Goal: Information Seeking & Learning: Learn about a topic

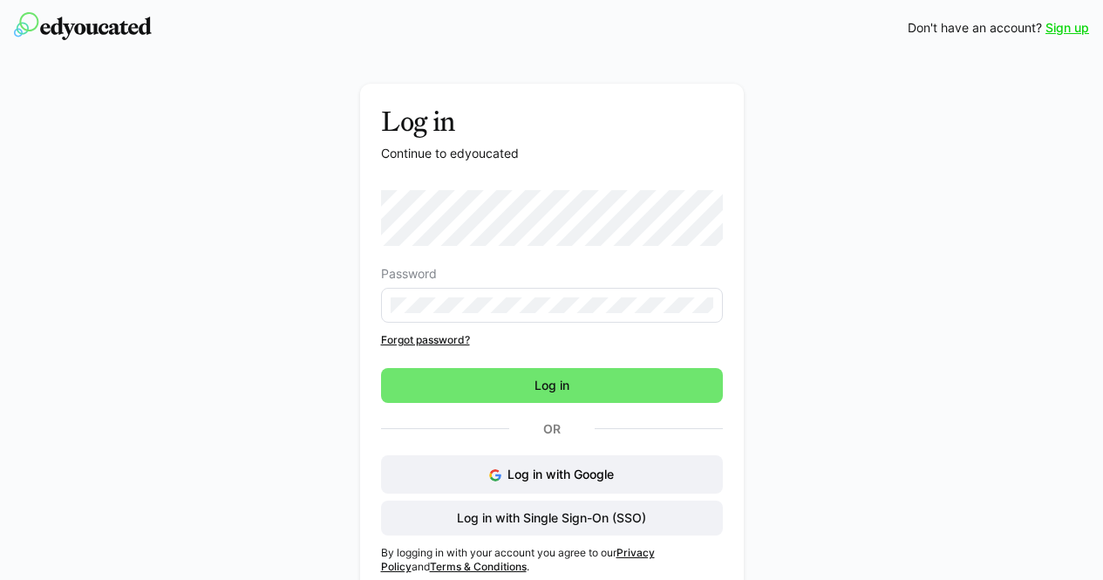
click at [517, 317] on eds-input at bounding box center [552, 305] width 342 height 35
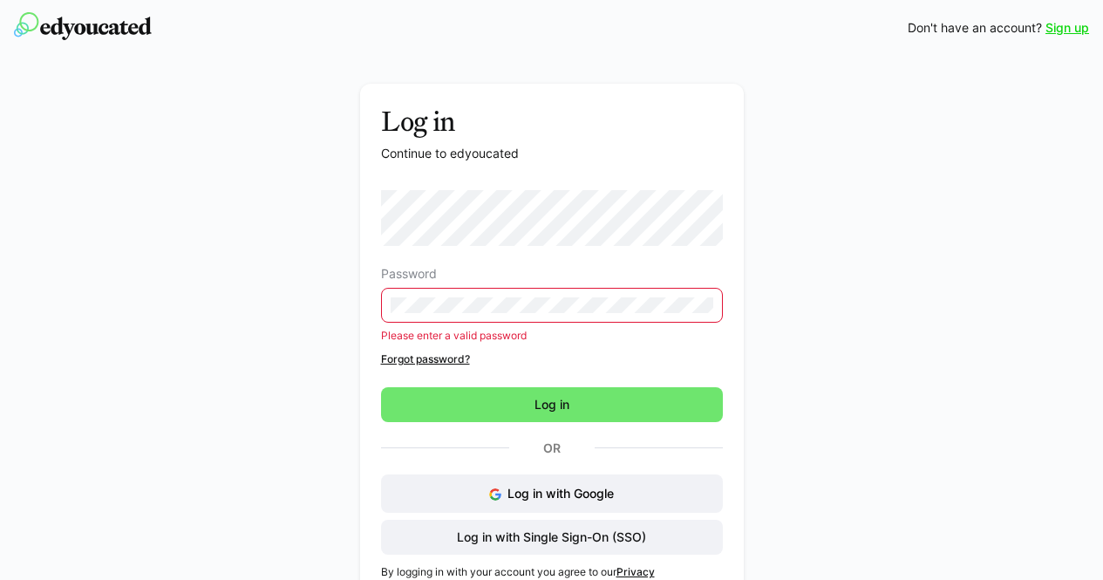
click at [564, 258] on form "Password Please enter a valid password" at bounding box center [552, 266] width 342 height 152
click at [562, 361] on link "Forgot password?" at bounding box center [552, 359] width 342 height 14
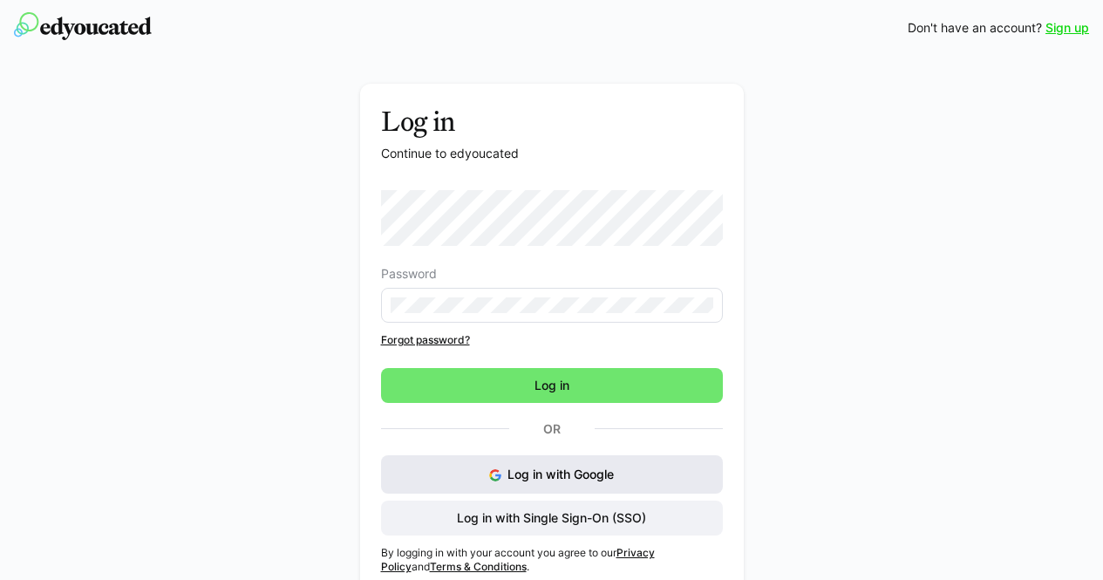
drag, startPoint x: 452, startPoint y: 465, endPoint x: 436, endPoint y: 466, distance: 16.7
click at [436, 466] on button "Log in with Google" at bounding box center [552, 474] width 342 height 38
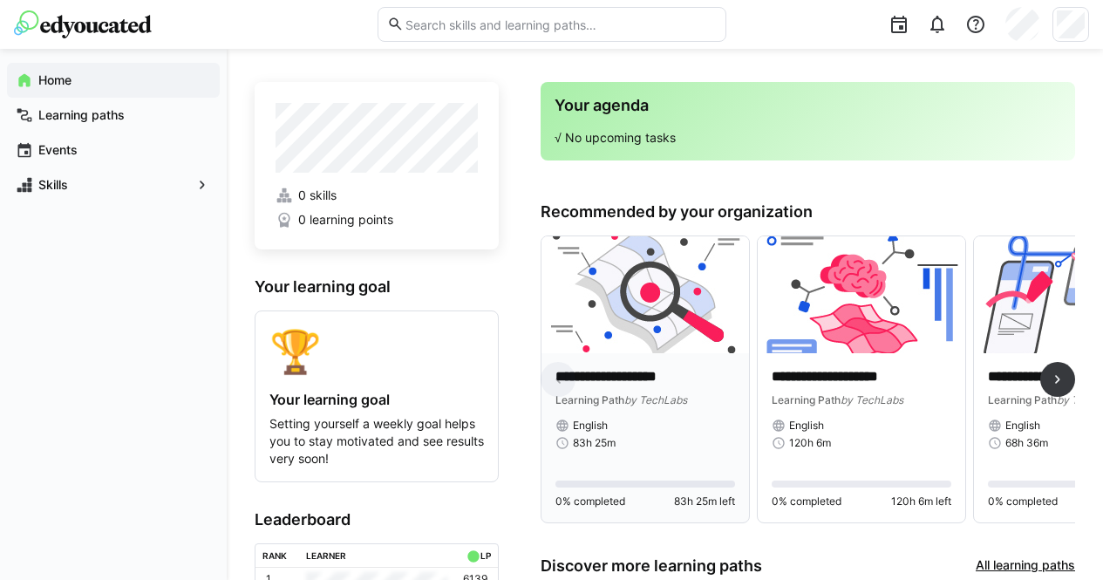
click at [699, 345] on img at bounding box center [644, 294] width 207 height 117
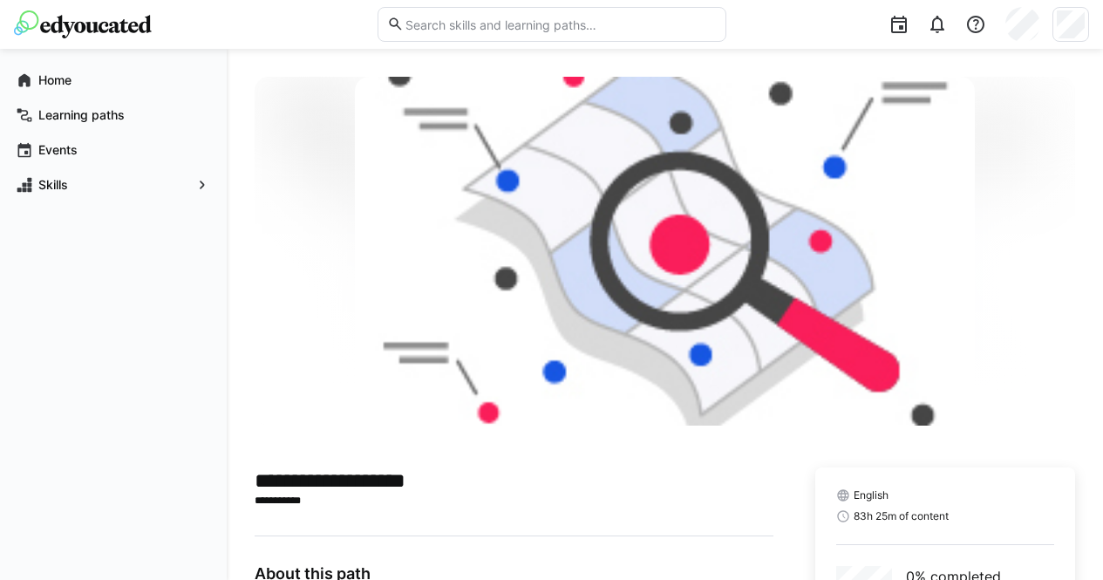
scroll to position [146, 0]
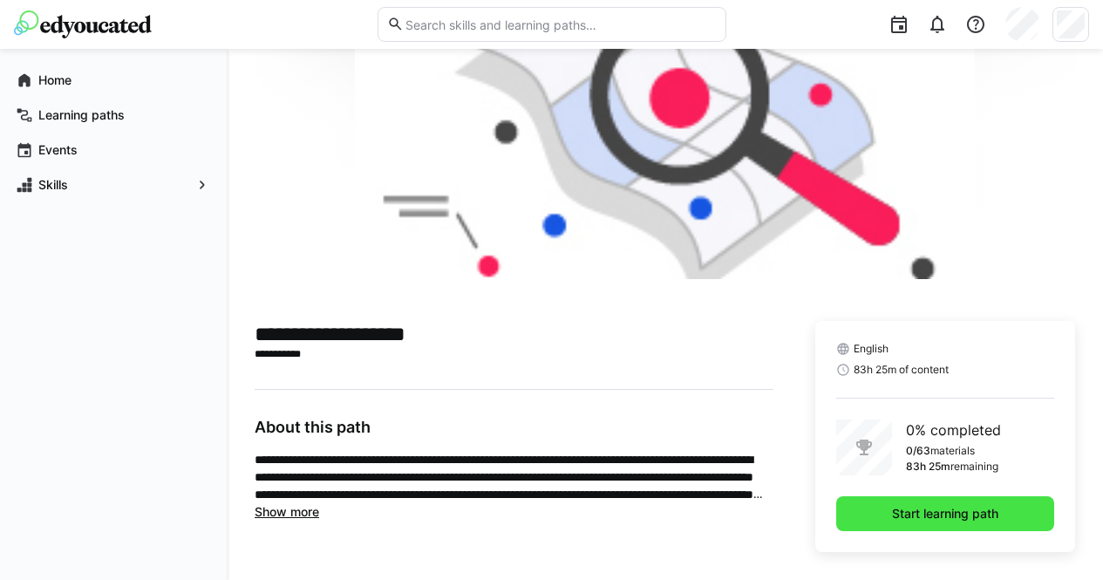
click at [889, 509] on span "Start learning path" at bounding box center [945, 513] width 112 height 17
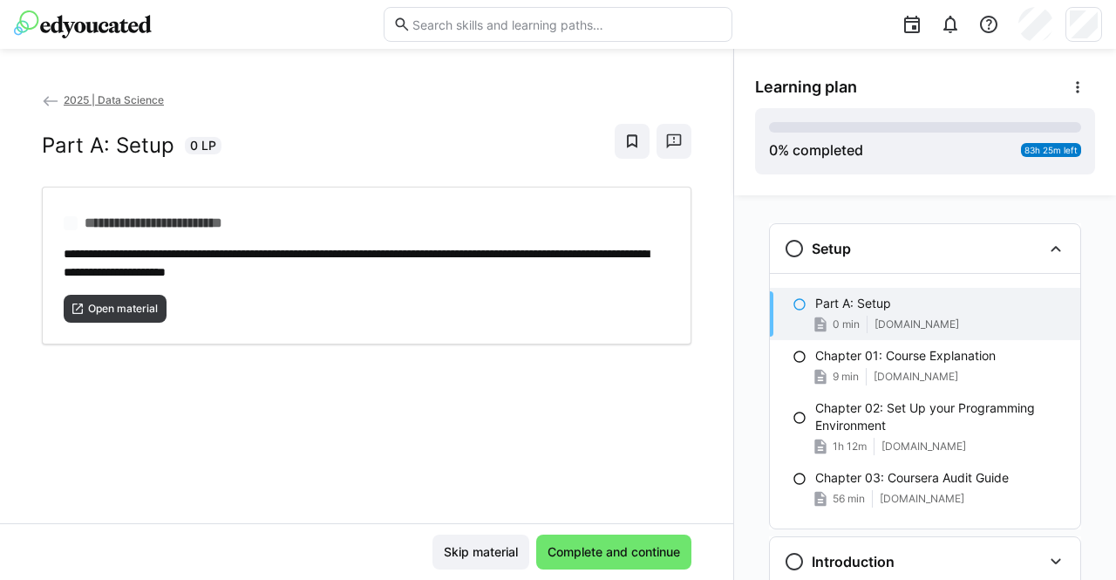
scroll to position [28, 0]
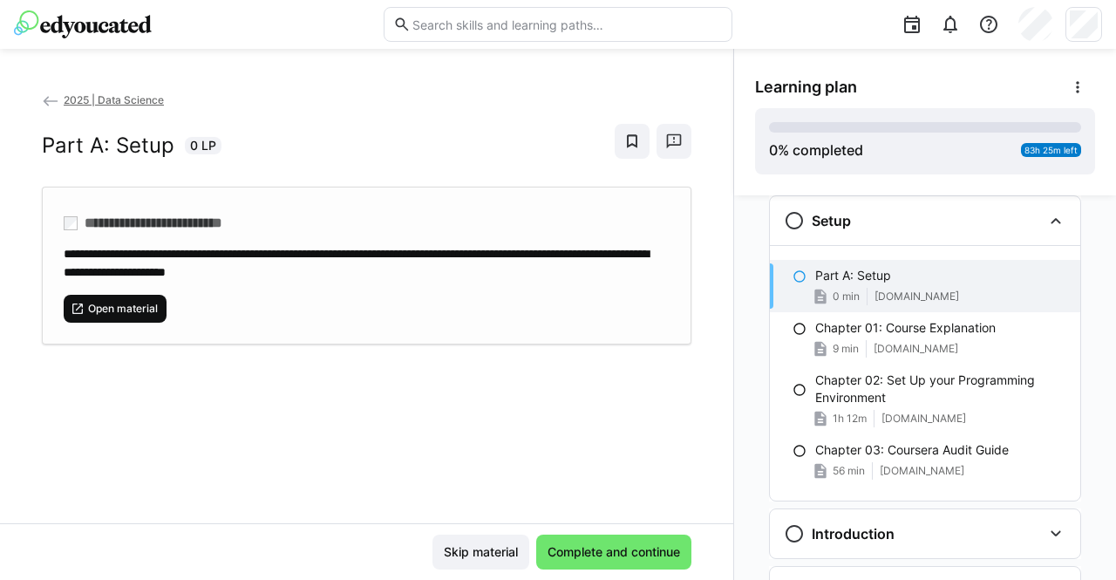
click at [139, 304] on span "Open material" at bounding box center [122, 309] width 73 height 14
click at [127, 309] on span "Open material" at bounding box center [122, 309] width 73 height 14
click at [844, 284] on div "Part A: Setup 0 min [DOMAIN_NAME]" at bounding box center [925, 286] width 310 height 52
click at [165, 300] on span "Open material" at bounding box center [115, 309] width 103 height 28
click at [142, 305] on span "Open material" at bounding box center [122, 309] width 73 height 14
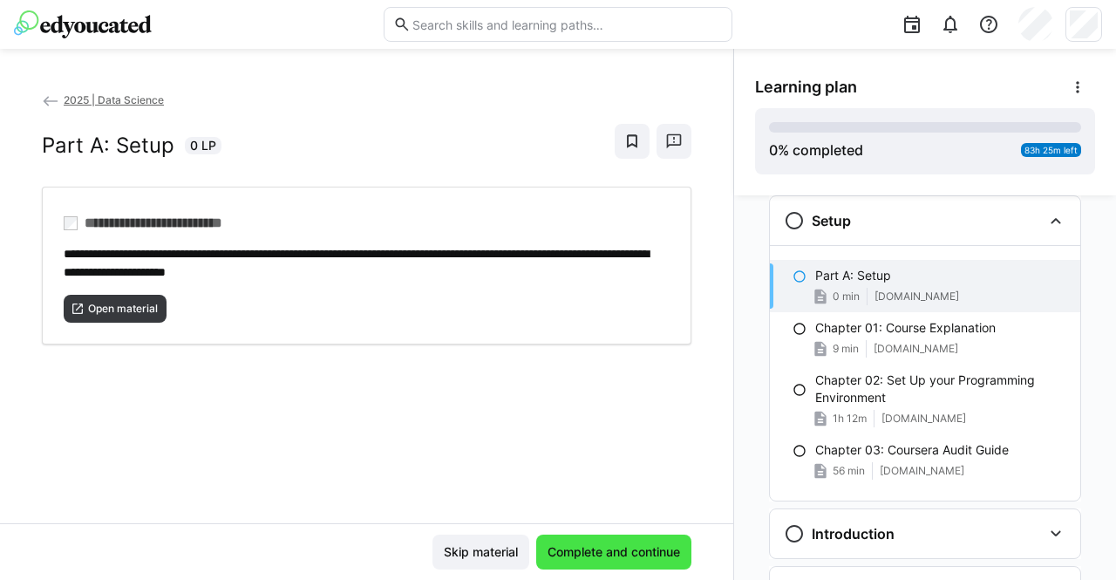
click at [562, 545] on span "Complete and continue" at bounding box center [614, 551] width 138 height 17
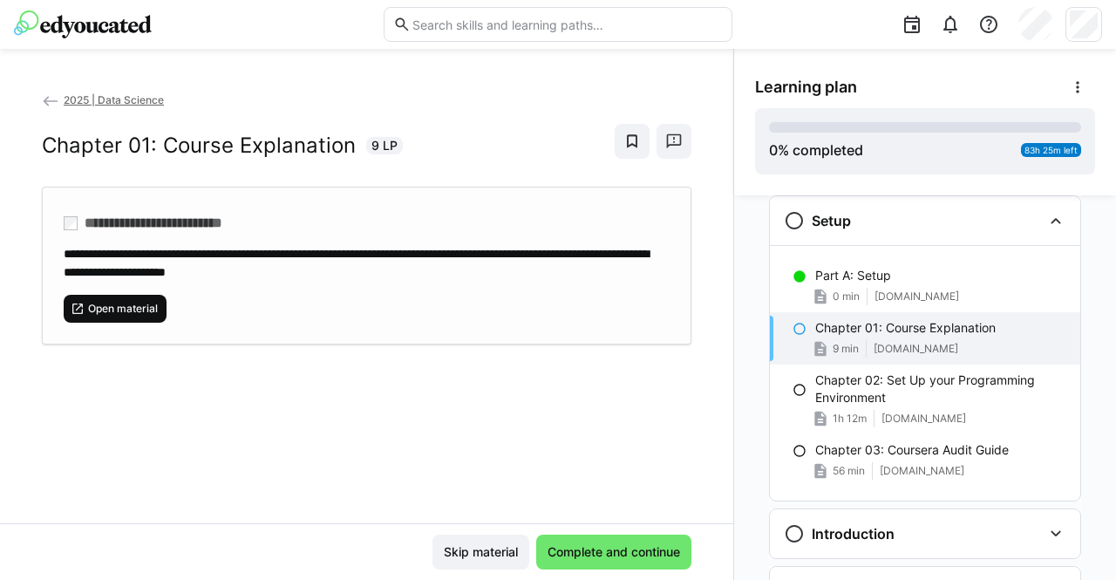
click at [121, 313] on span "Open material" at bounding box center [122, 309] width 73 height 14
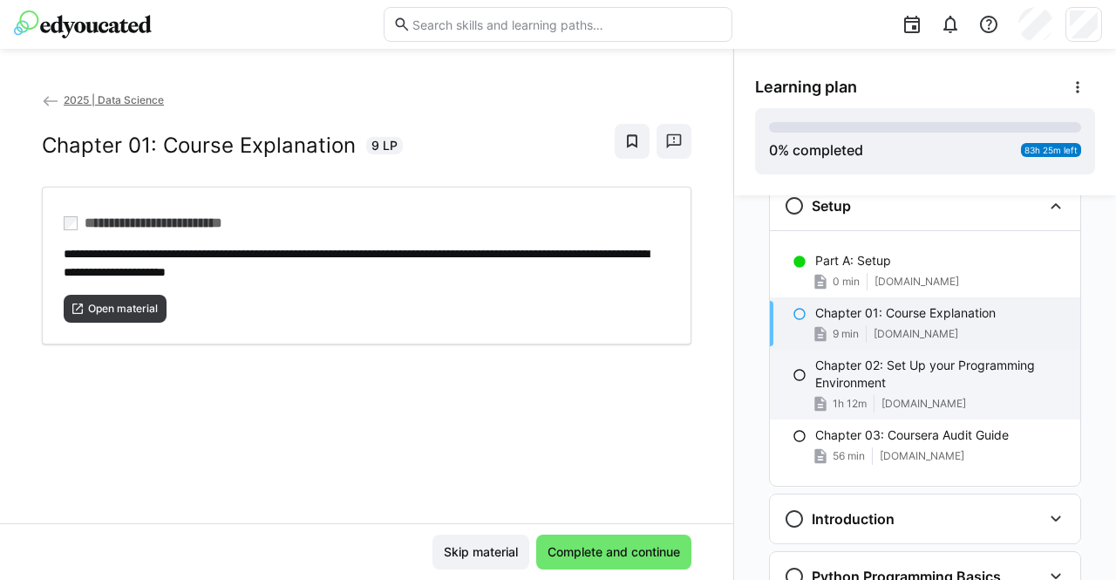
scroll to position [20, 0]
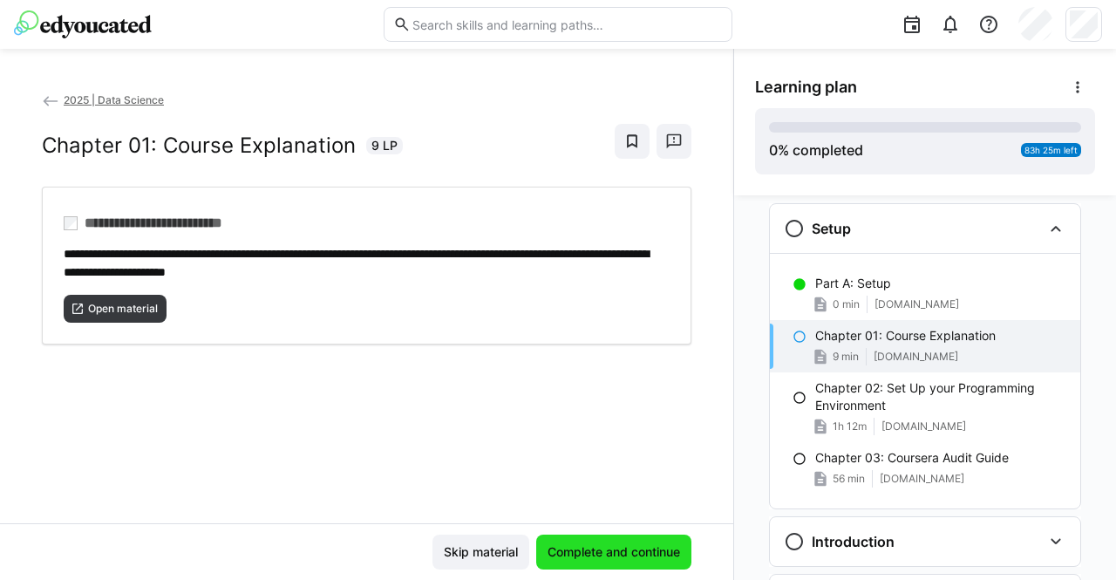
click at [625, 546] on span "Complete and continue" at bounding box center [614, 551] width 138 height 17
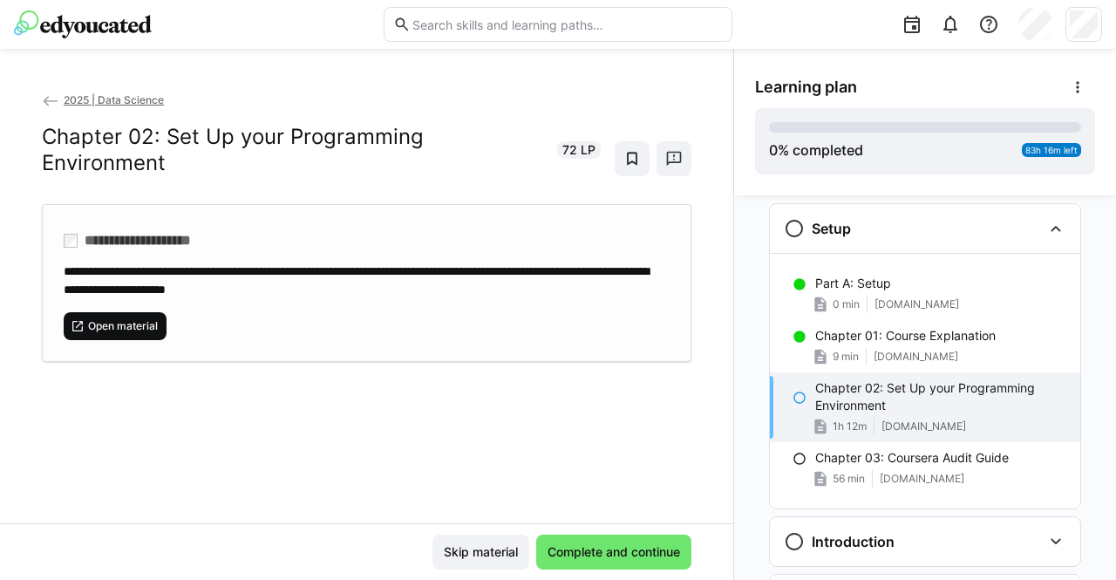
click at [146, 316] on span "Open material" at bounding box center [115, 326] width 103 height 28
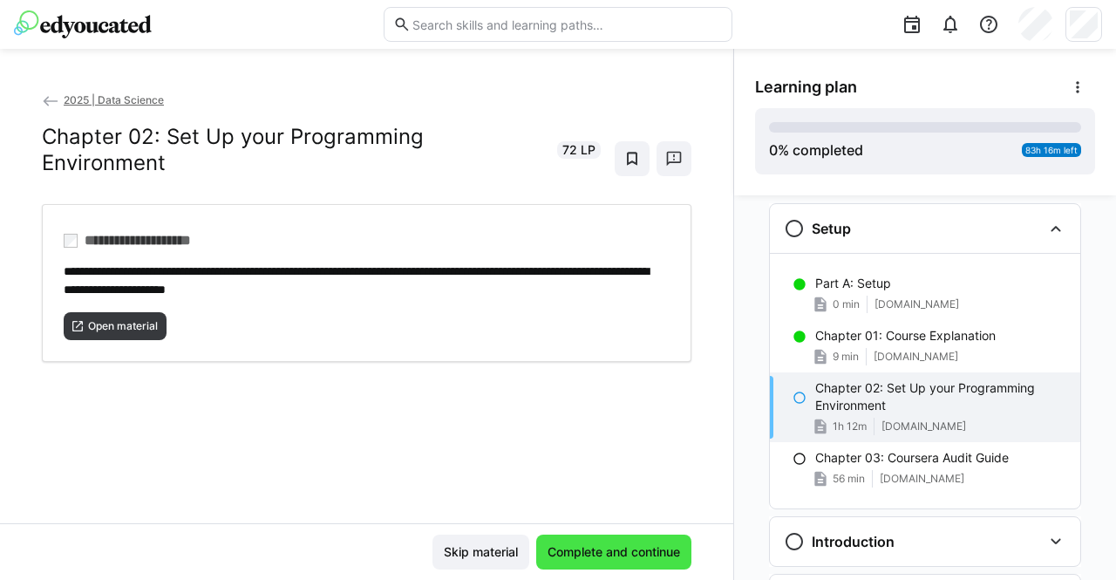
click at [626, 559] on span "Complete and continue" at bounding box center [614, 551] width 138 height 17
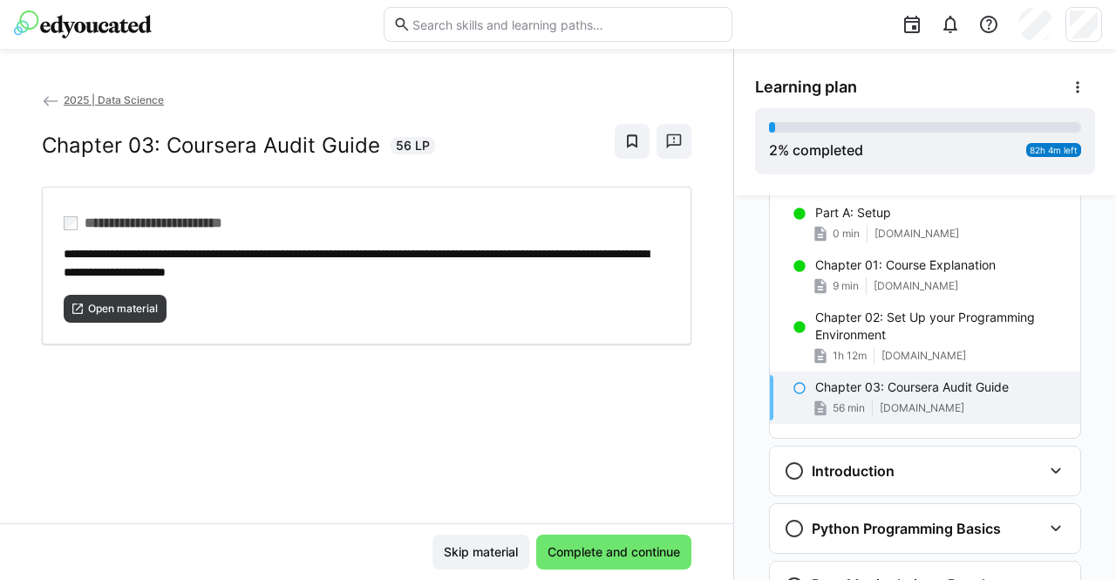
scroll to position [112, 0]
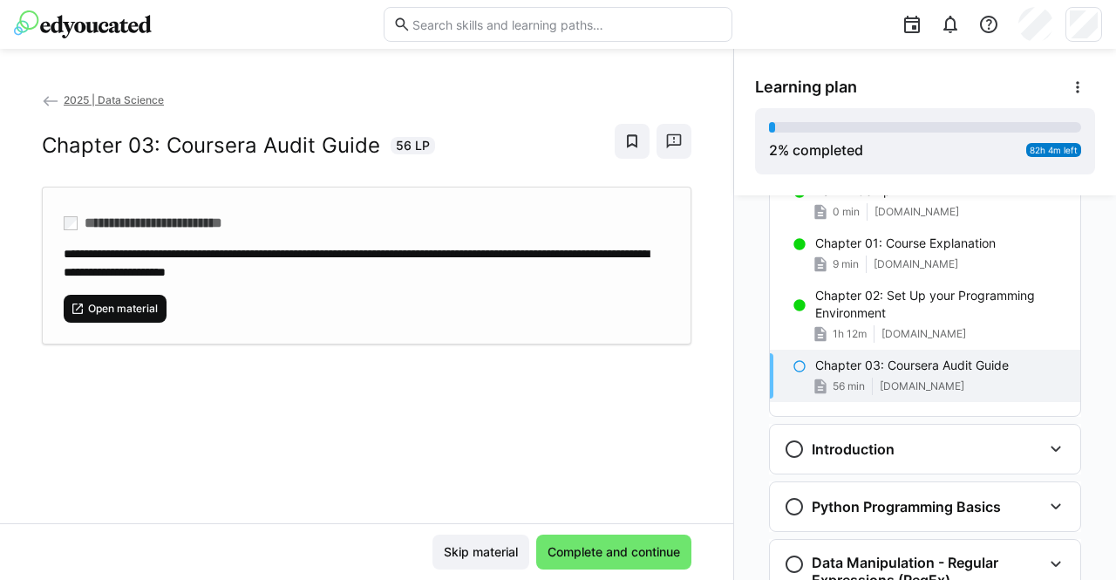
click at [145, 308] on span "Open material" at bounding box center [122, 309] width 73 height 14
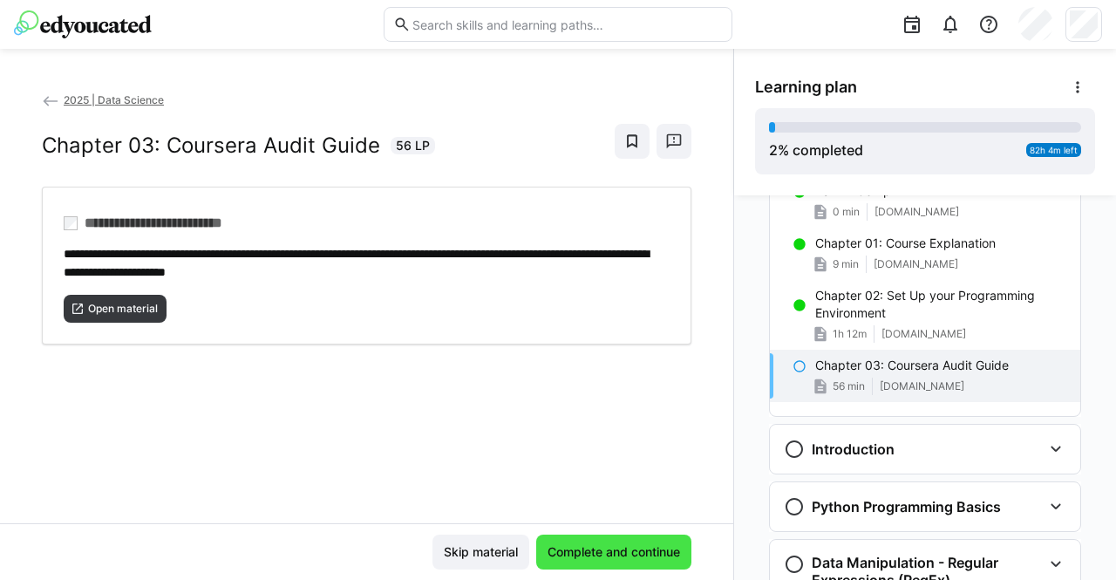
click at [582, 538] on span "Complete and continue" at bounding box center [613, 551] width 155 height 35
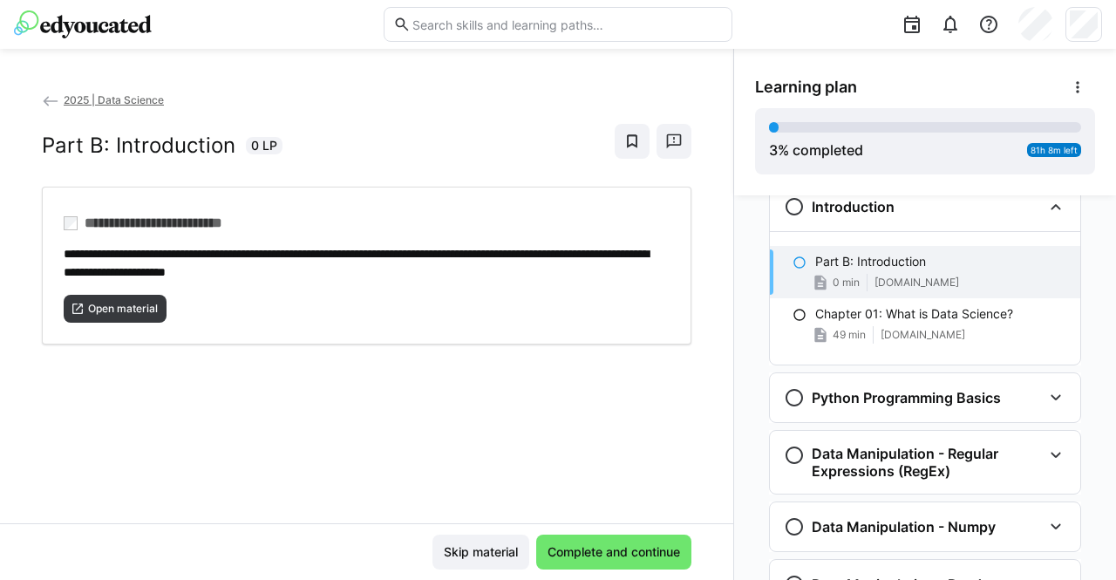
scroll to position [356, 0]
click at [140, 306] on span "Open material" at bounding box center [122, 309] width 73 height 14
click at [559, 547] on span "Complete and continue" at bounding box center [614, 551] width 138 height 17
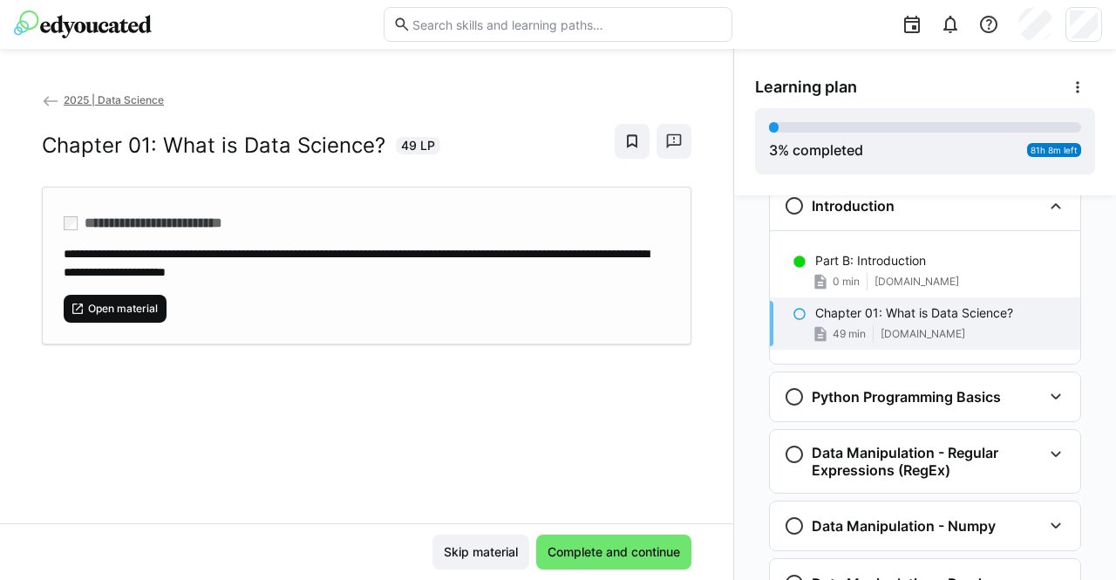
click at [97, 302] on span "Open material" at bounding box center [122, 309] width 73 height 14
click at [663, 532] on div "Skip material Complete and continue" at bounding box center [366, 551] width 733 height 57
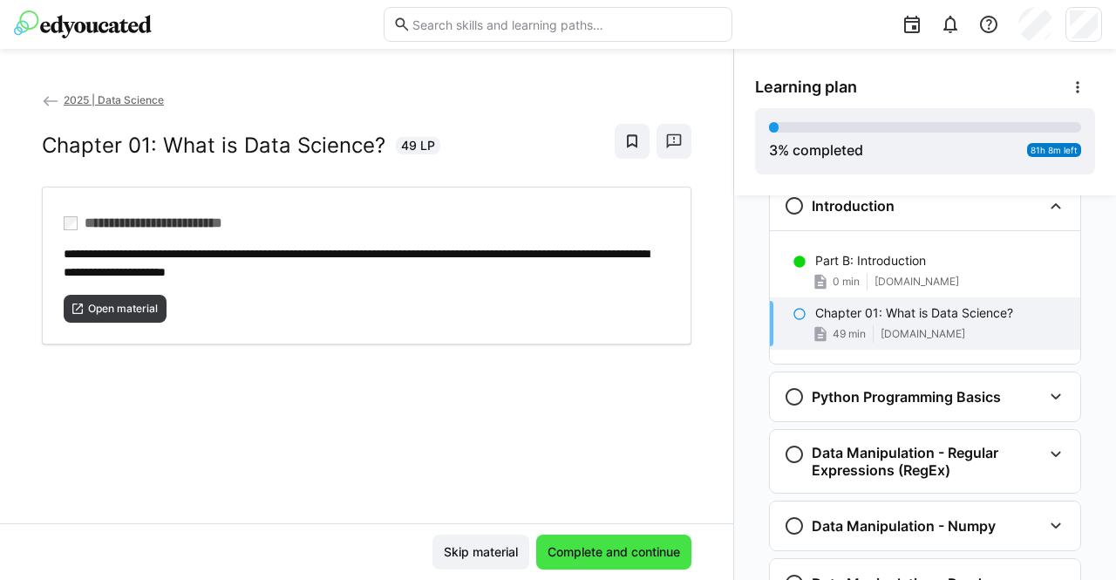
click at [649, 547] on span "Complete and continue" at bounding box center [614, 551] width 138 height 17
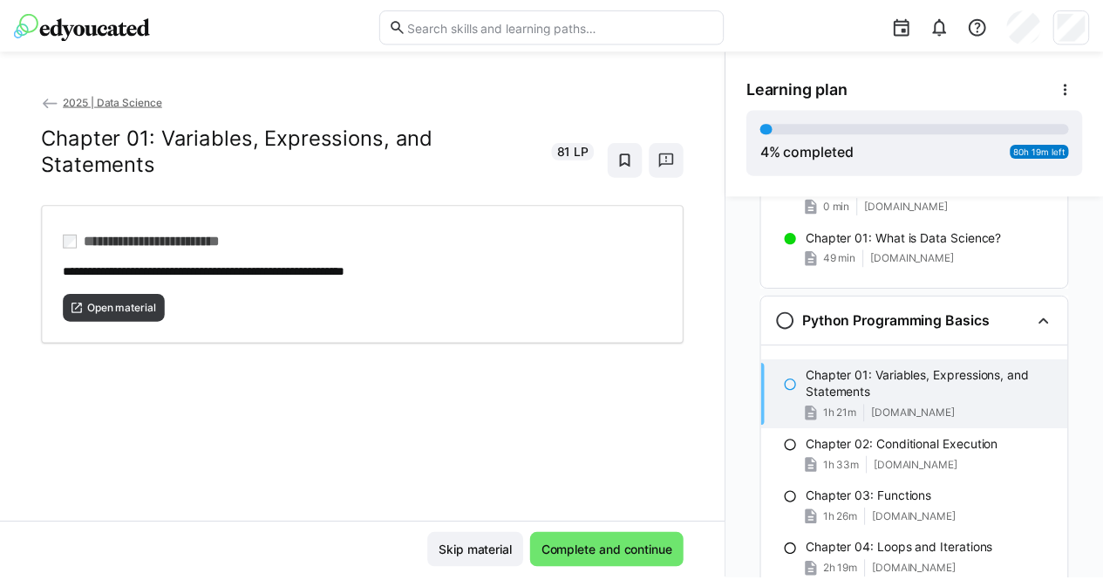
scroll to position [431, 0]
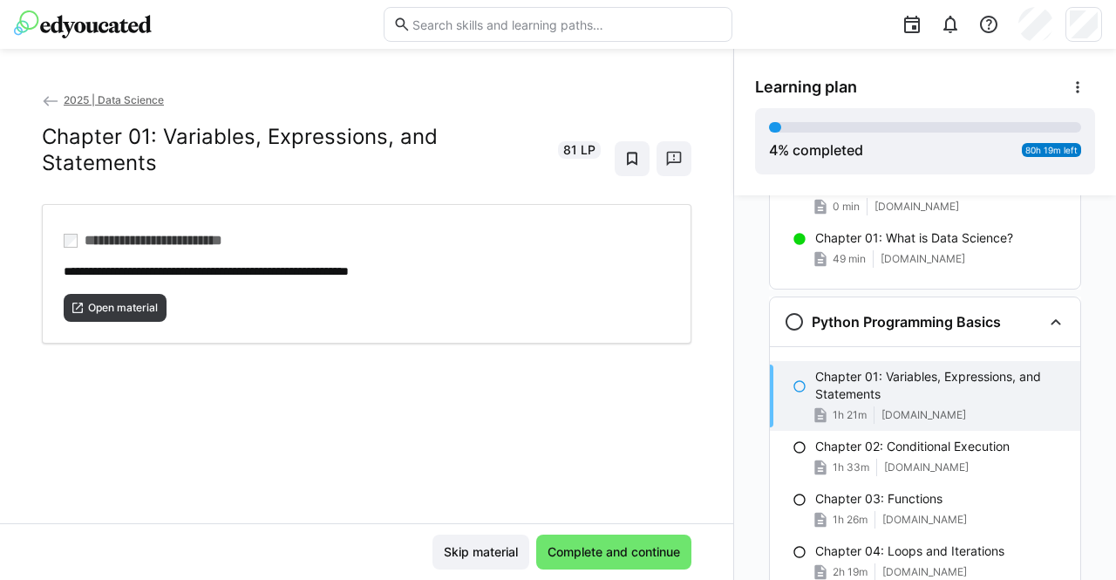
click at [101, 28] on img at bounding box center [83, 24] width 138 height 28
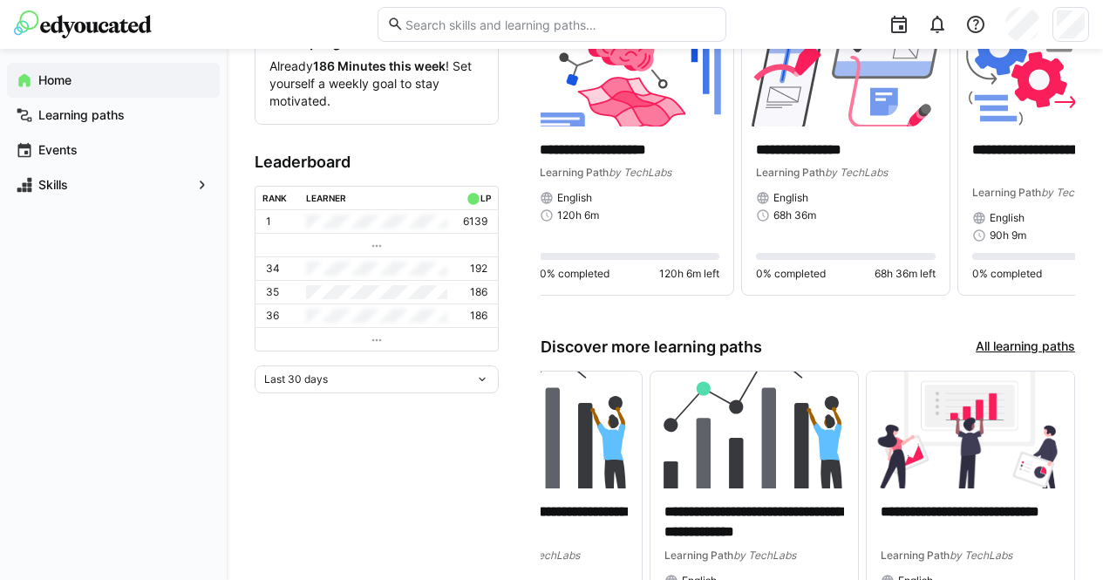
scroll to position [410, 0]
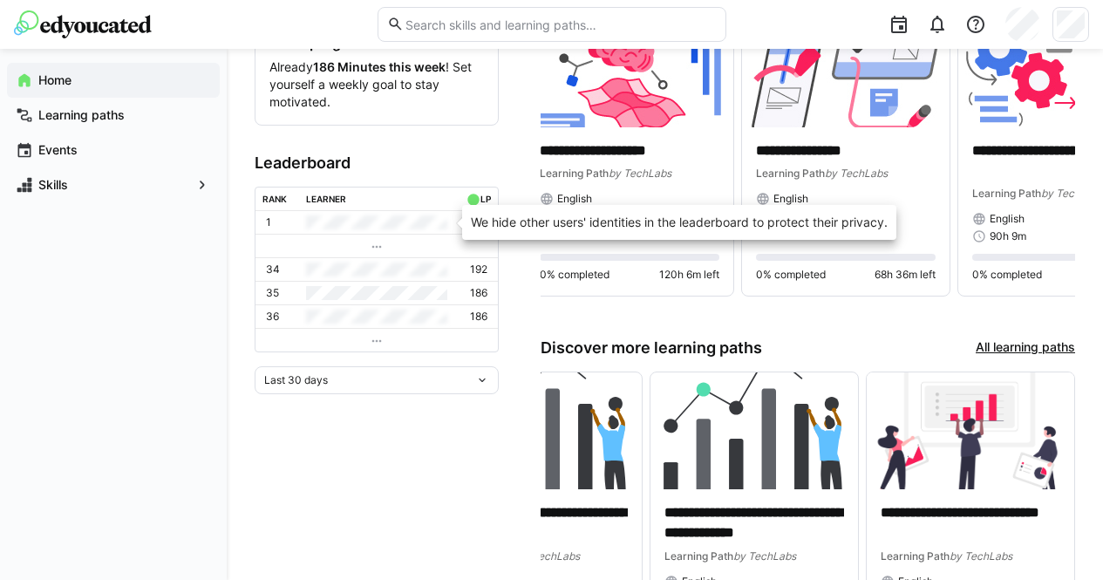
click at [413, 222] on td at bounding box center [376, 222] width 155 height 23
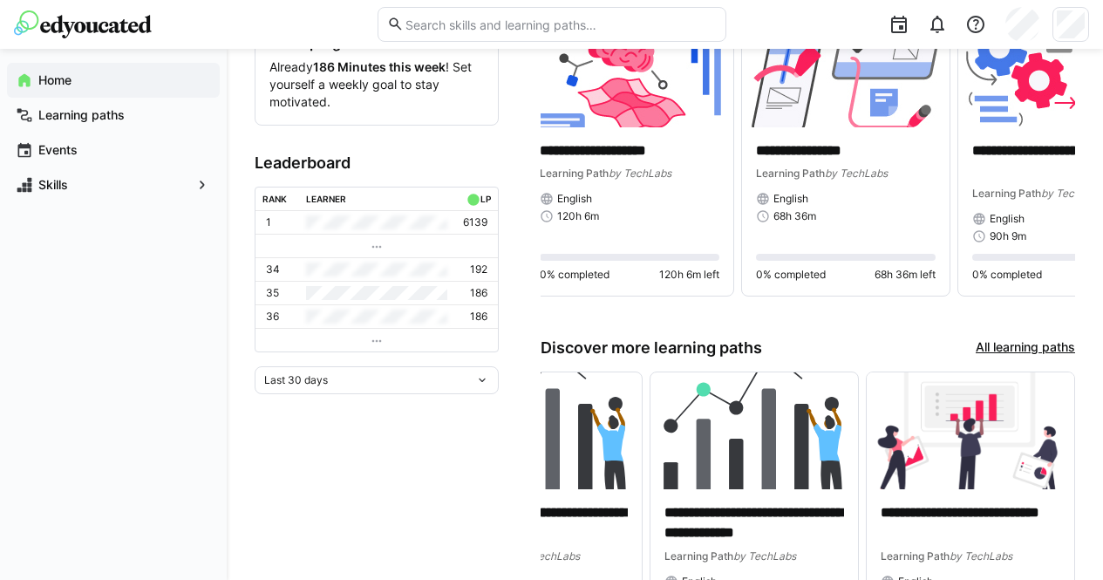
click at [343, 379] on div "Last 30 days" at bounding box center [369, 380] width 211 height 12
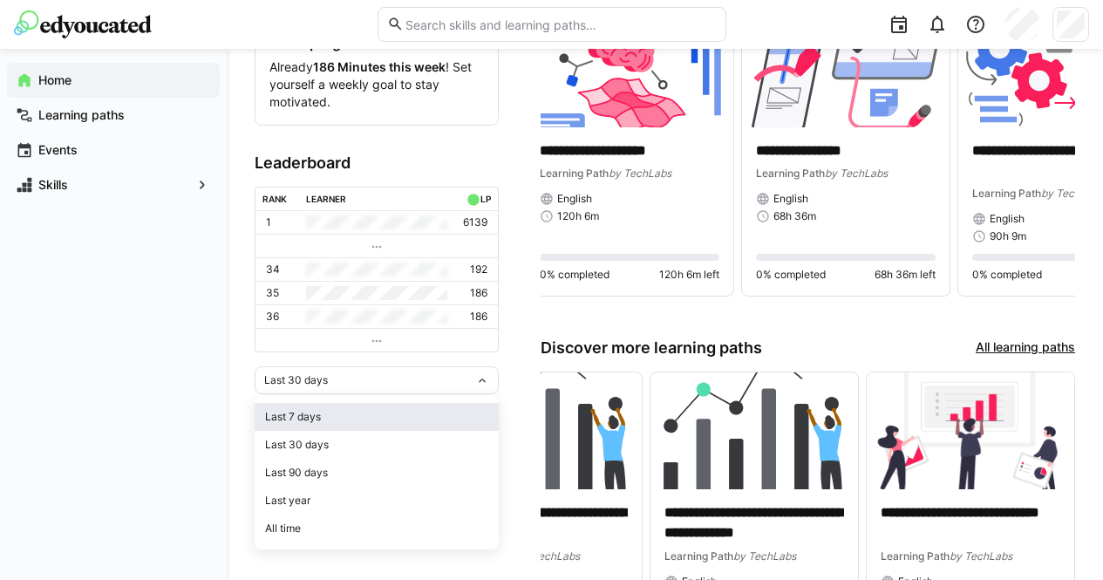
click at [311, 413] on div "Last 7 days" at bounding box center [376, 417] width 223 height 14
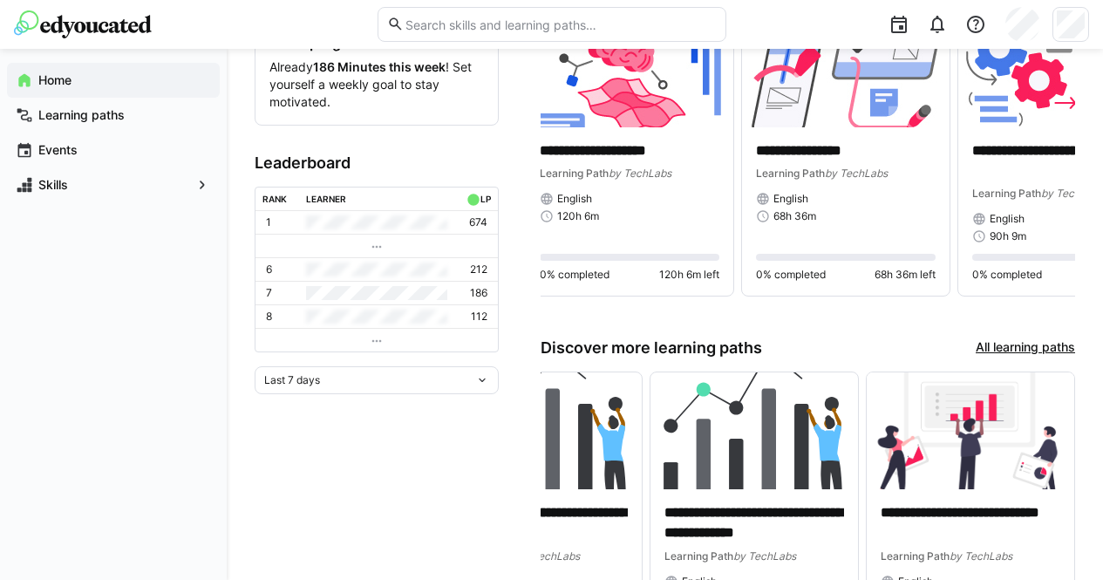
click at [309, 374] on span "Last 7 days" at bounding box center [292, 380] width 56 height 14
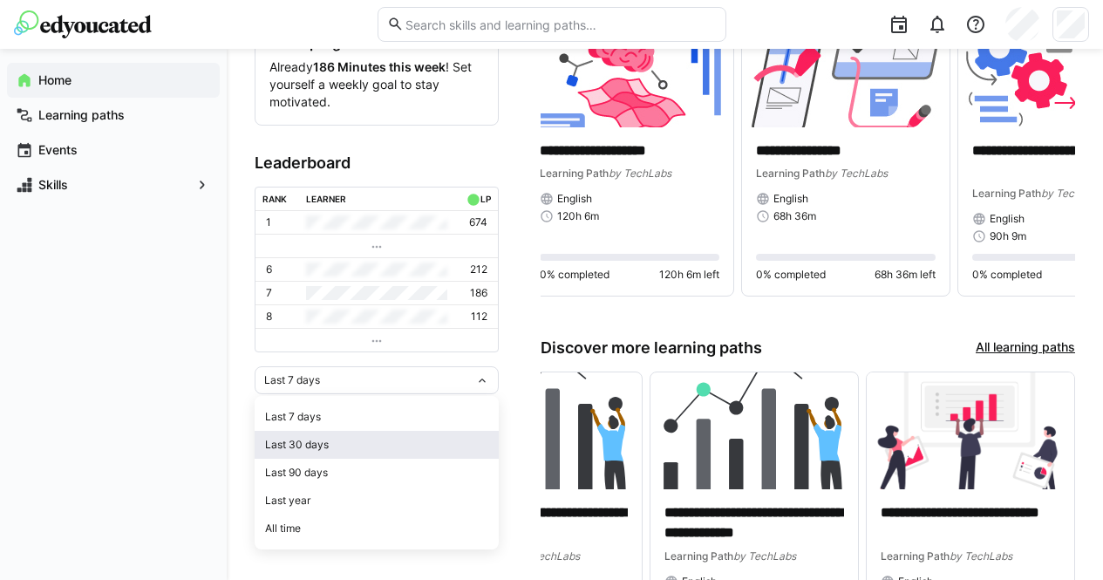
click at [304, 440] on div "Last 30 days" at bounding box center [376, 445] width 223 height 14
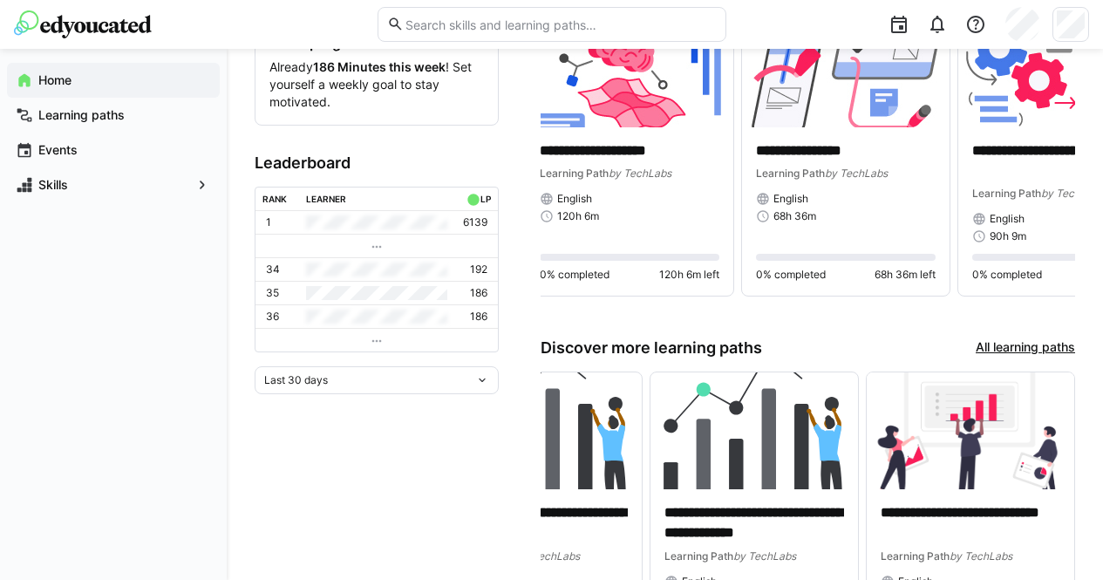
click at [316, 378] on span "Last 30 days" at bounding box center [296, 380] width 64 height 14
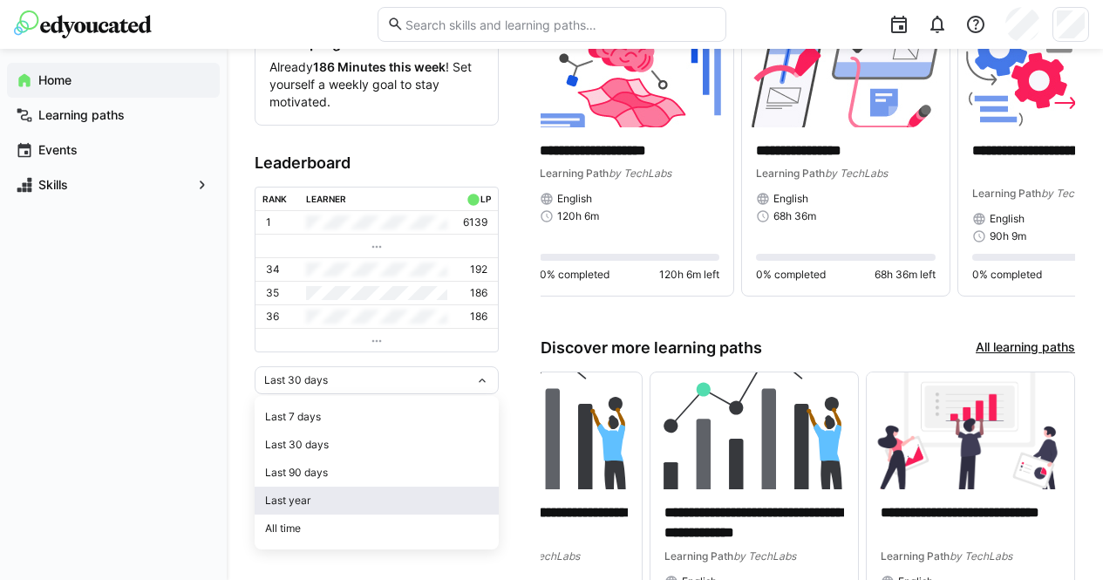
click at [308, 491] on span "Last year" at bounding box center [377, 500] width 244 height 28
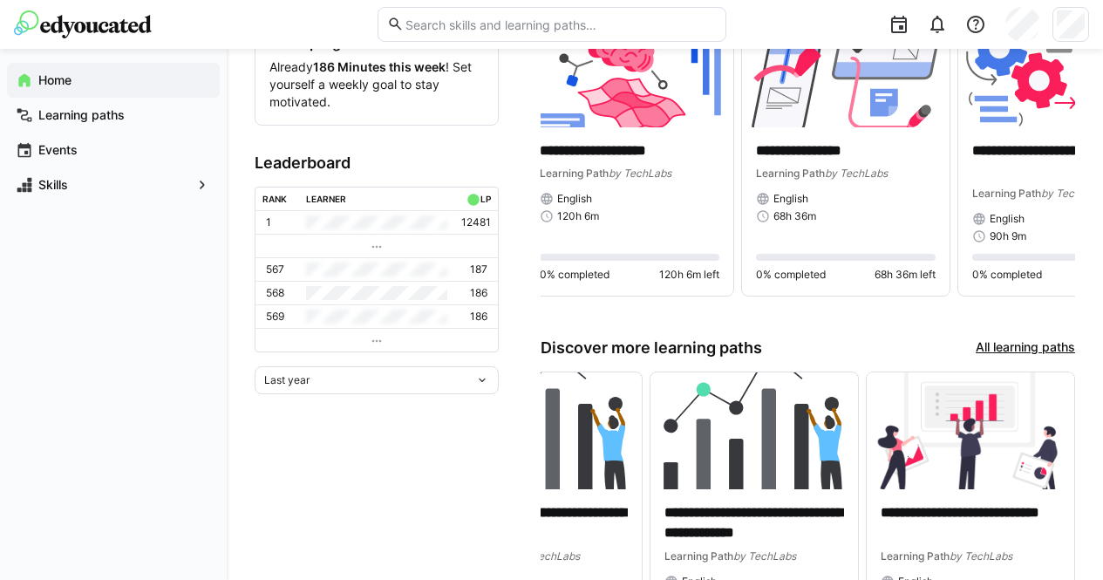
click at [349, 378] on div "Last year" at bounding box center [369, 380] width 211 height 12
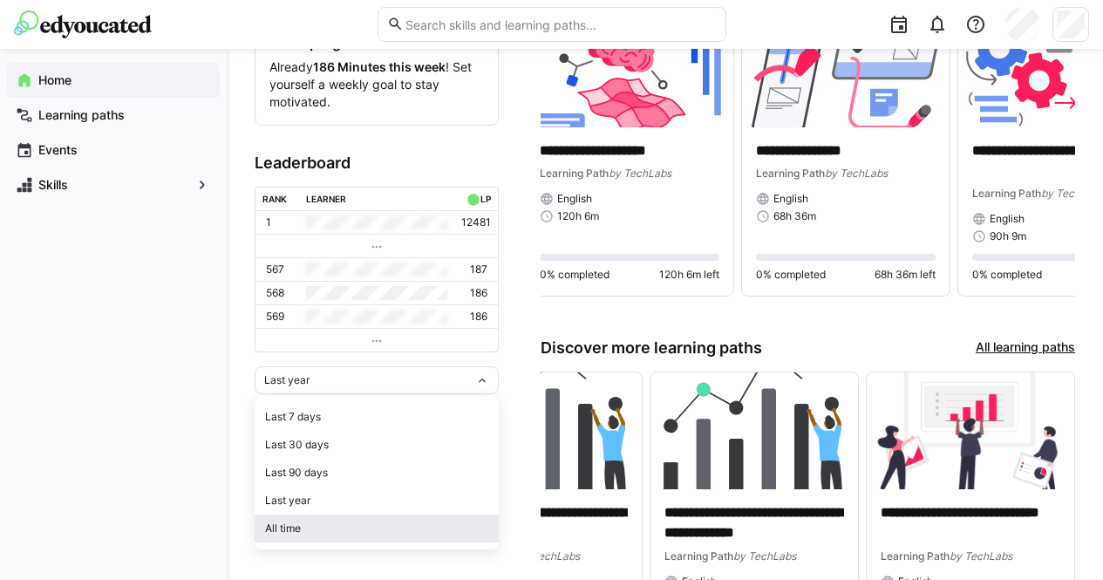
click at [316, 526] on div "All time" at bounding box center [376, 528] width 223 height 14
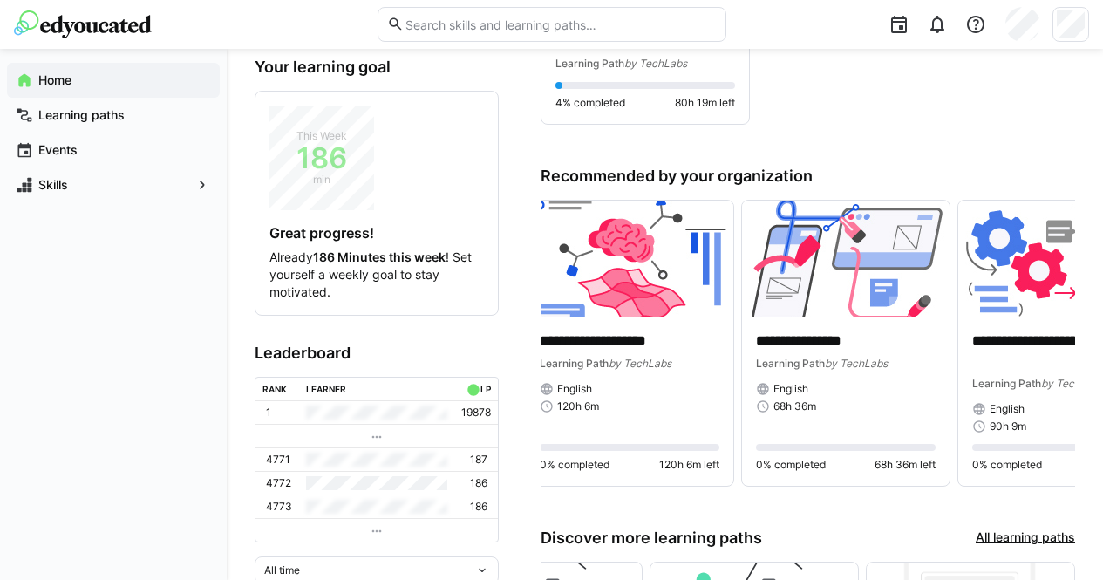
scroll to position [213, 0]
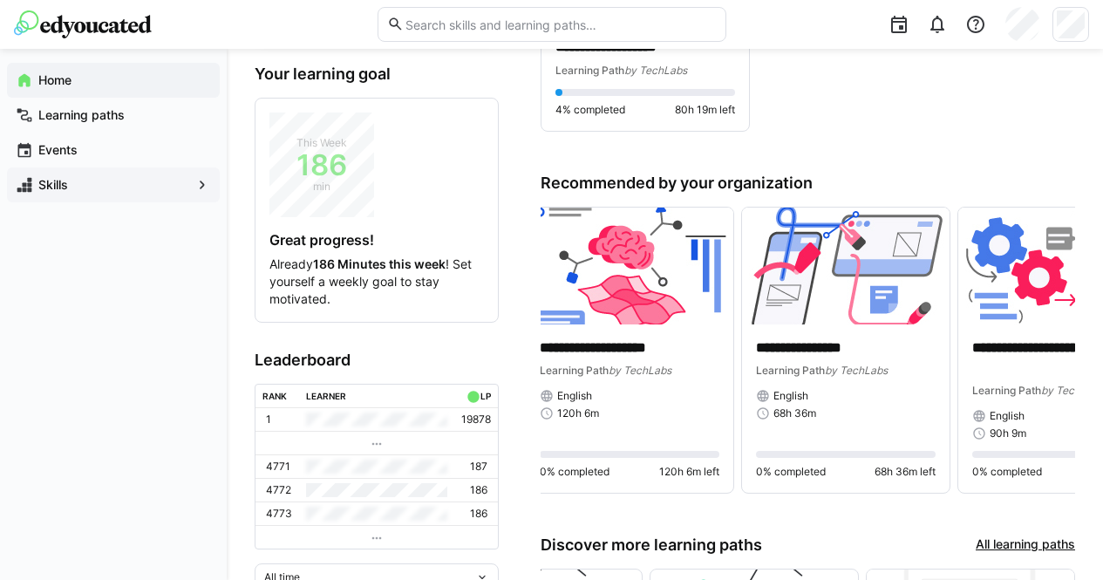
click at [161, 175] on div "Skills" at bounding box center [113, 184] width 213 height 35
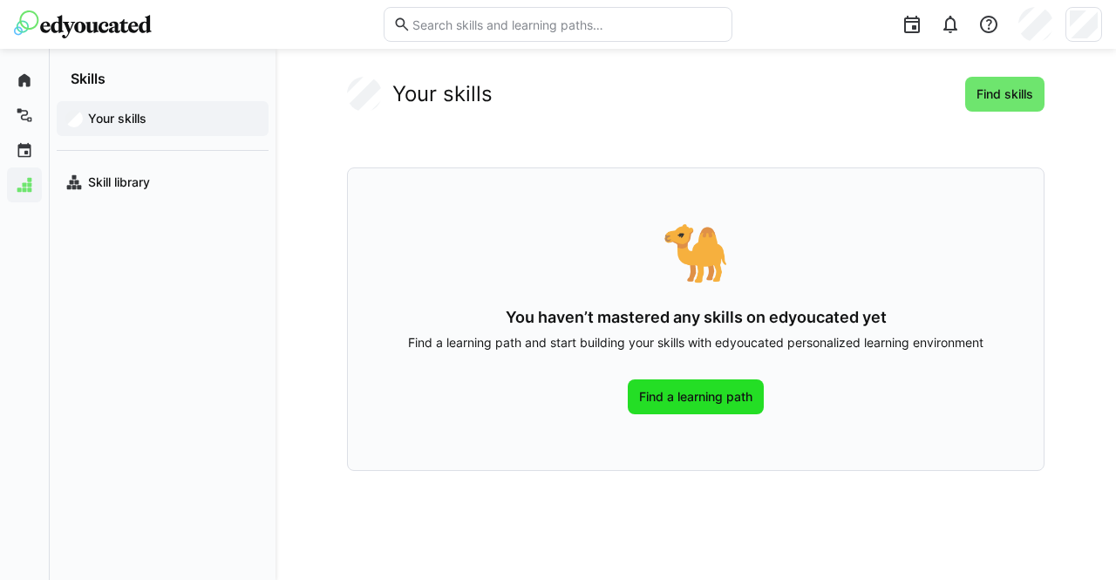
click at [725, 391] on span "Find a learning path" at bounding box center [695, 396] width 119 height 17
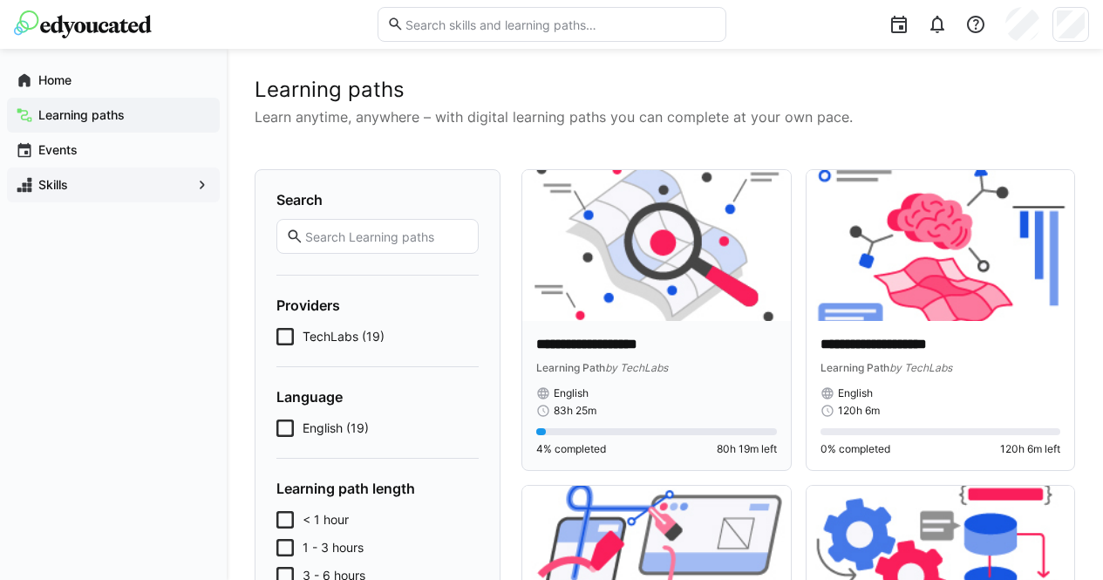
click at [697, 264] on img at bounding box center [656, 245] width 269 height 151
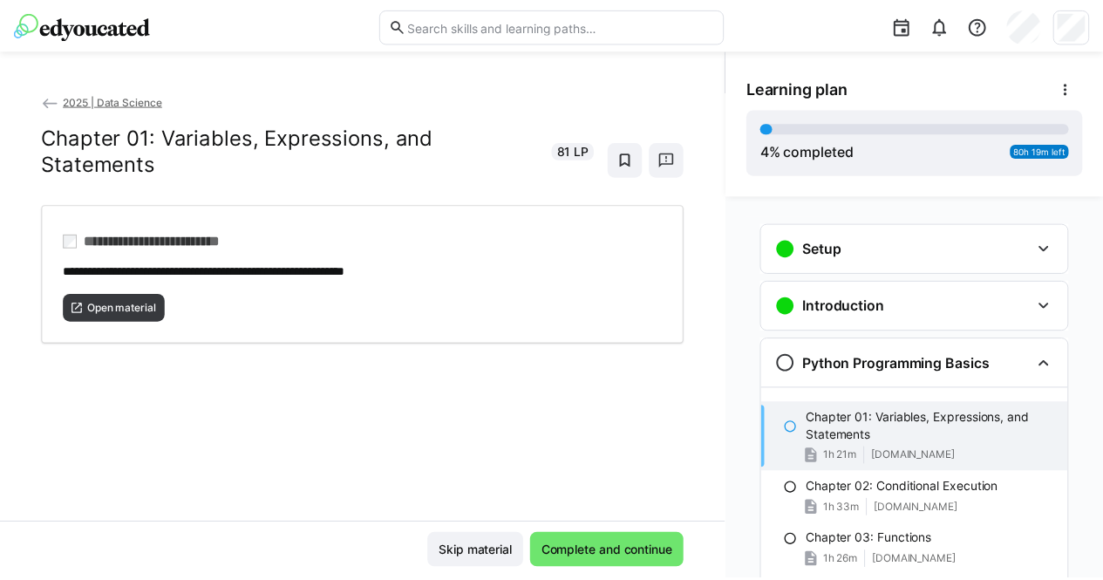
scroll to position [143, 0]
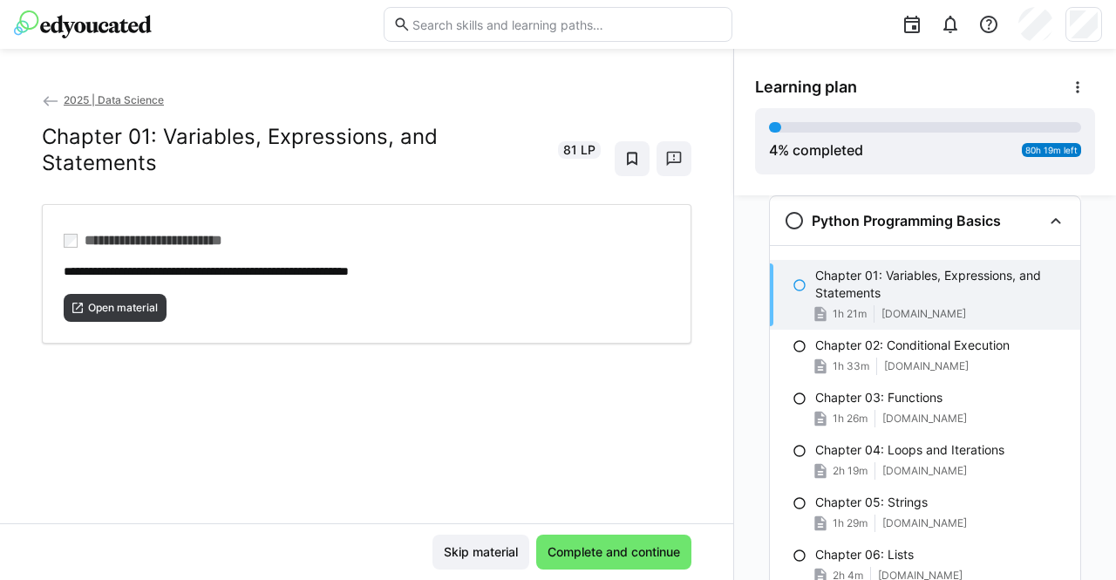
click at [65, 95] on span "2025 | Data Science" at bounding box center [114, 99] width 100 height 13
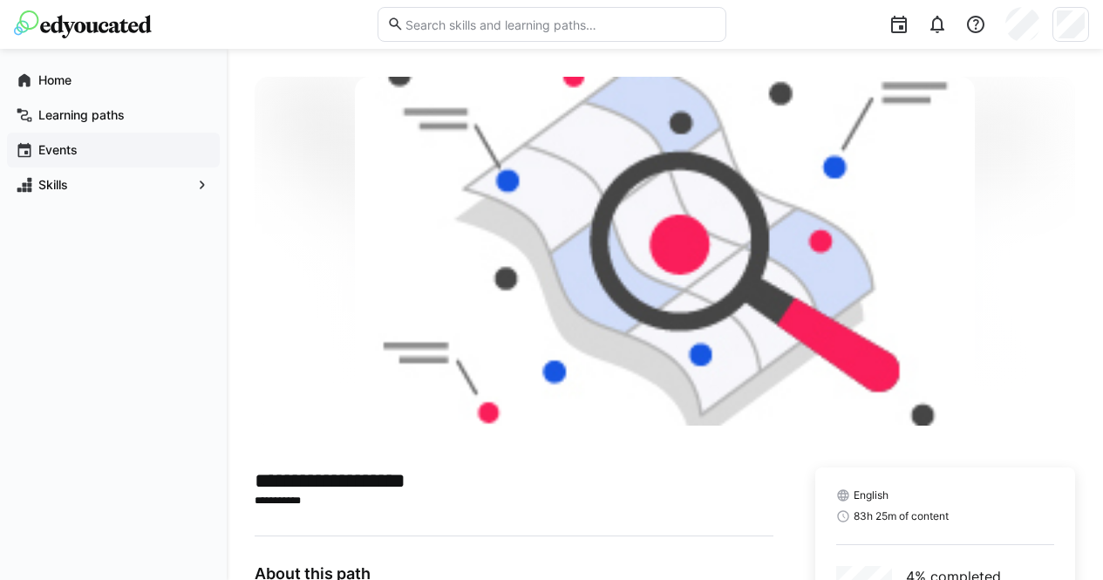
click at [24, 159] on div "Events" at bounding box center [113, 150] width 213 height 35
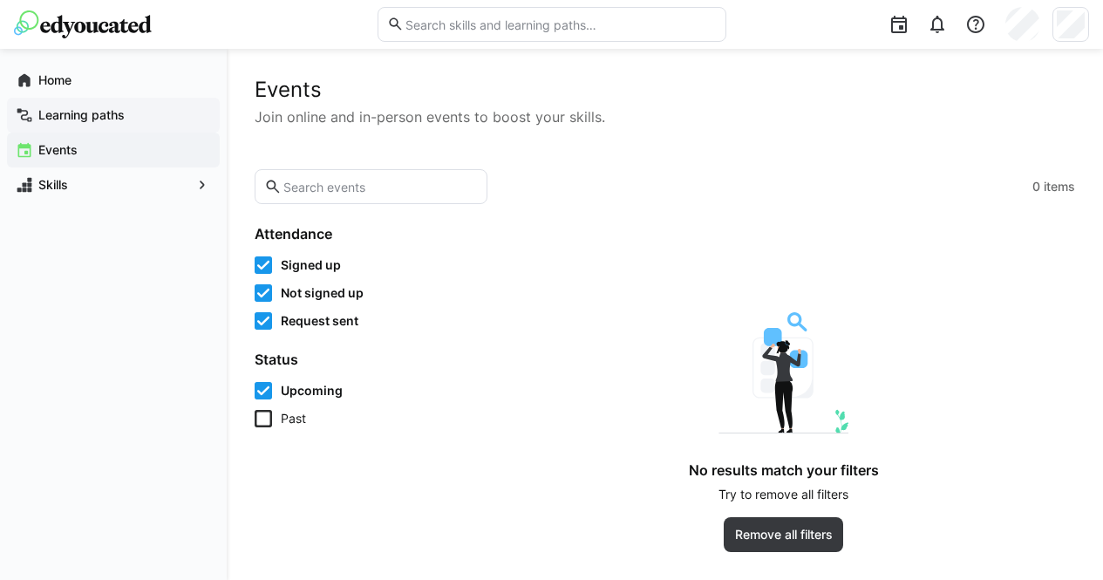
click at [88, 102] on div "Learning paths" at bounding box center [113, 115] width 213 height 35
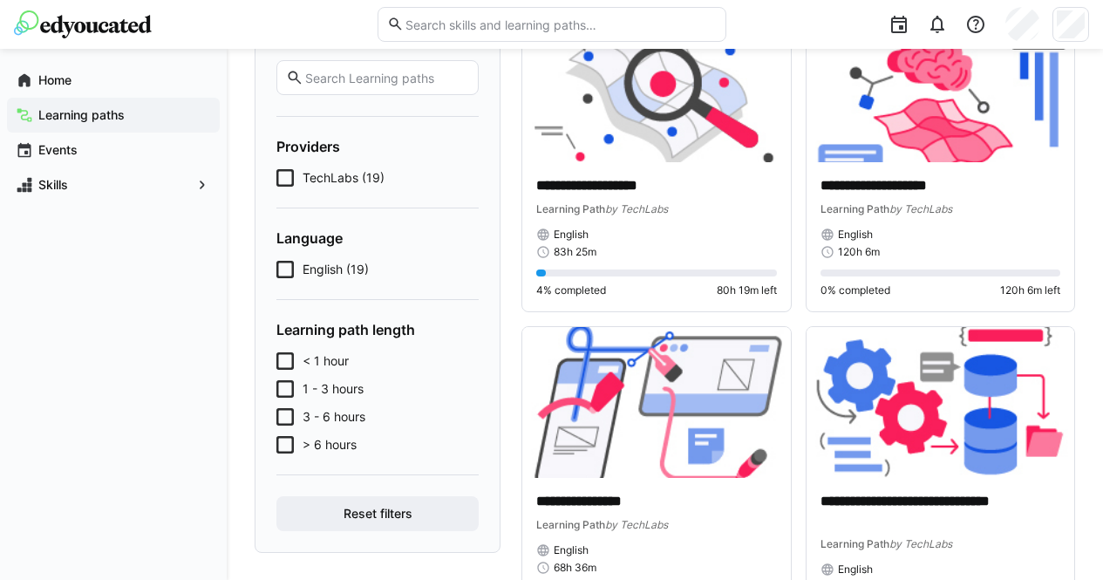
scroll to position [165, 0]
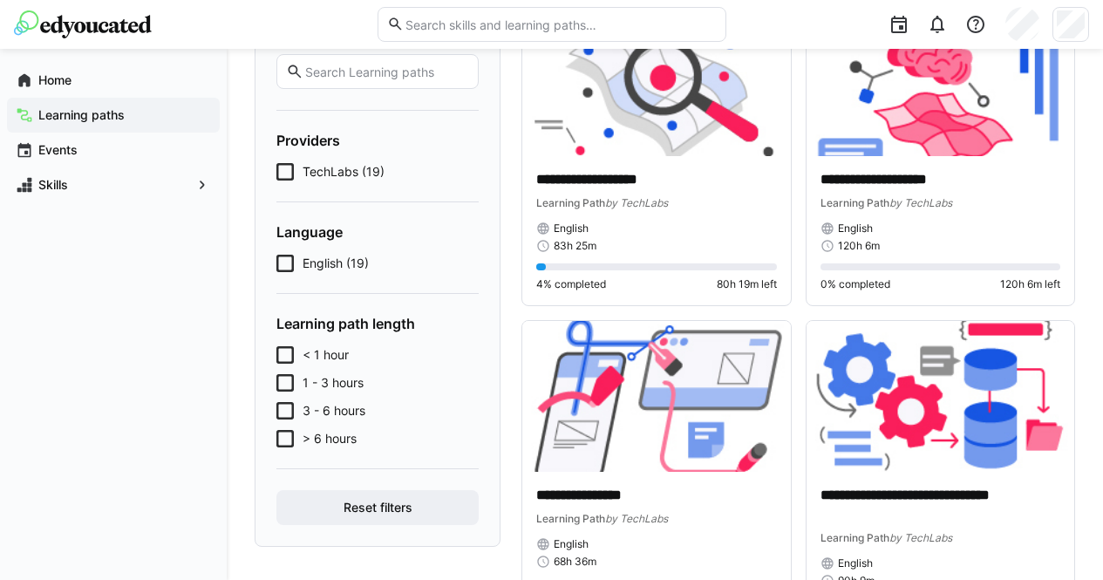
click at [285, 350] on icon at bounding box center [284, 354] width 17 height 17
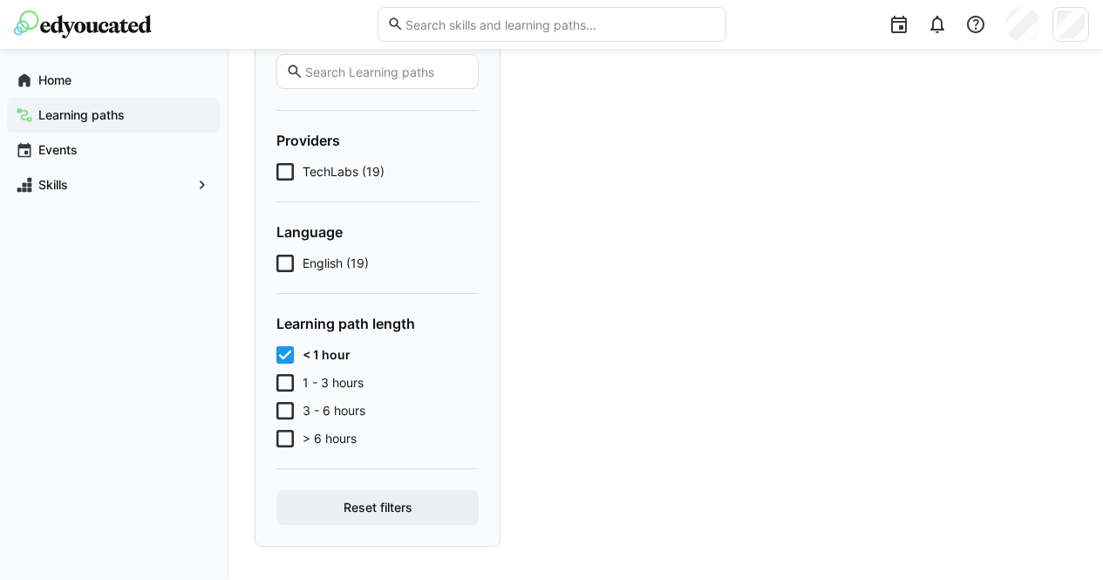
scroll to position [160, 0]
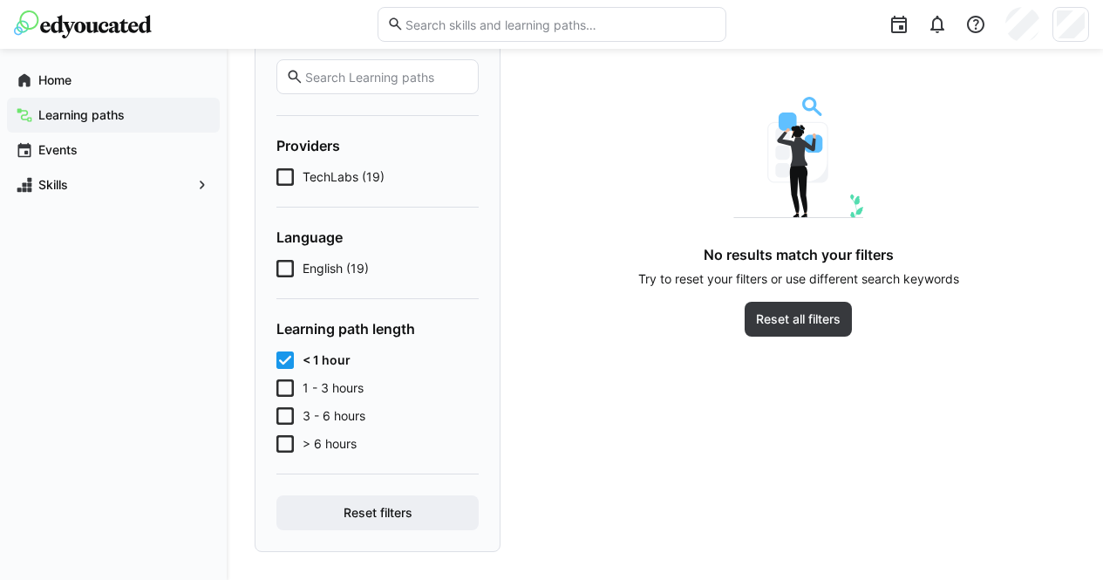
click at [289, 381] on icon at bounding box center [284, 387] width 17 height 17
click at [287, 413] on icon at bounding box center [284, 415] width 17 height 17
click at [287, 446] on icon at bounding box center [284, 443] width 17 height 17
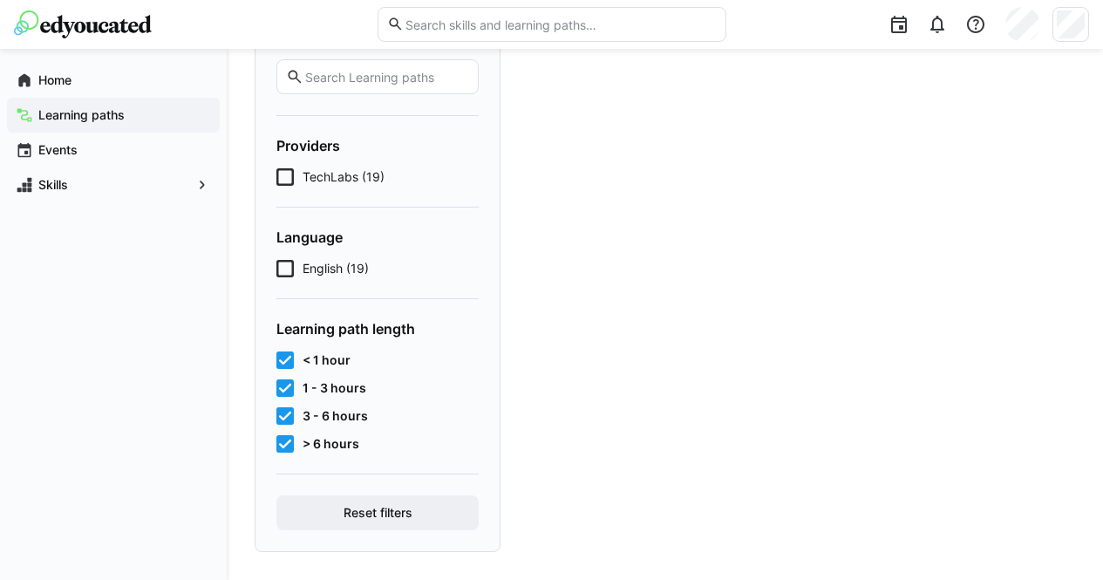
scroll to position [165, 0]
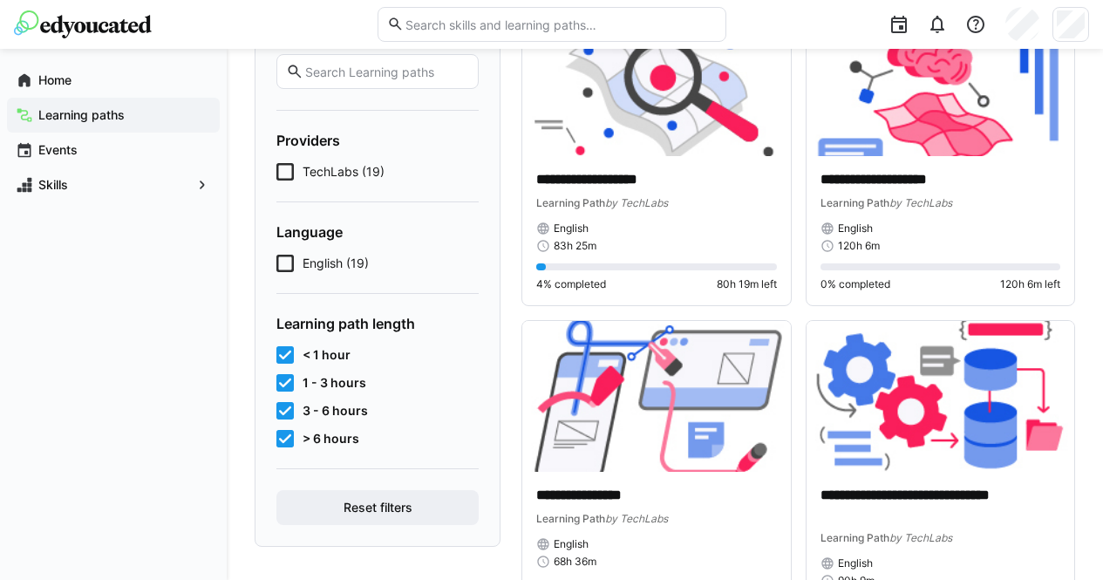
click at [287, 446] on icon at bounding box center [284, 438] width 17 height 17
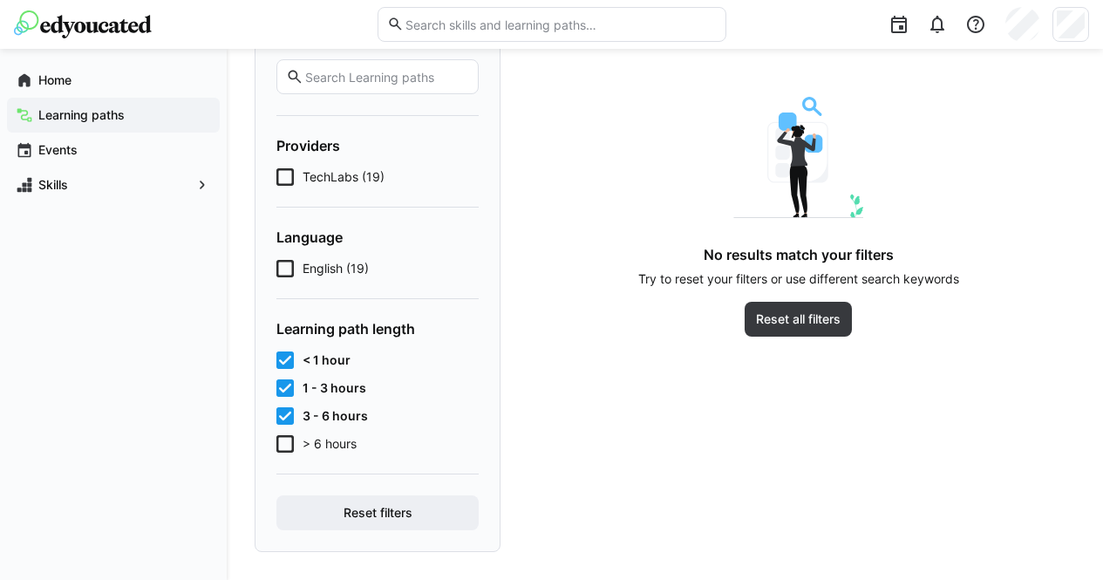
click at [283, 413] on icon at bounding box center [284, 415] width 17 height 17
click at [282, 384] on icon at bounding box center [284, 387] width 17 height 17
click at [282, 351] on icon at bounding box center [284, 359] width 17 height 17
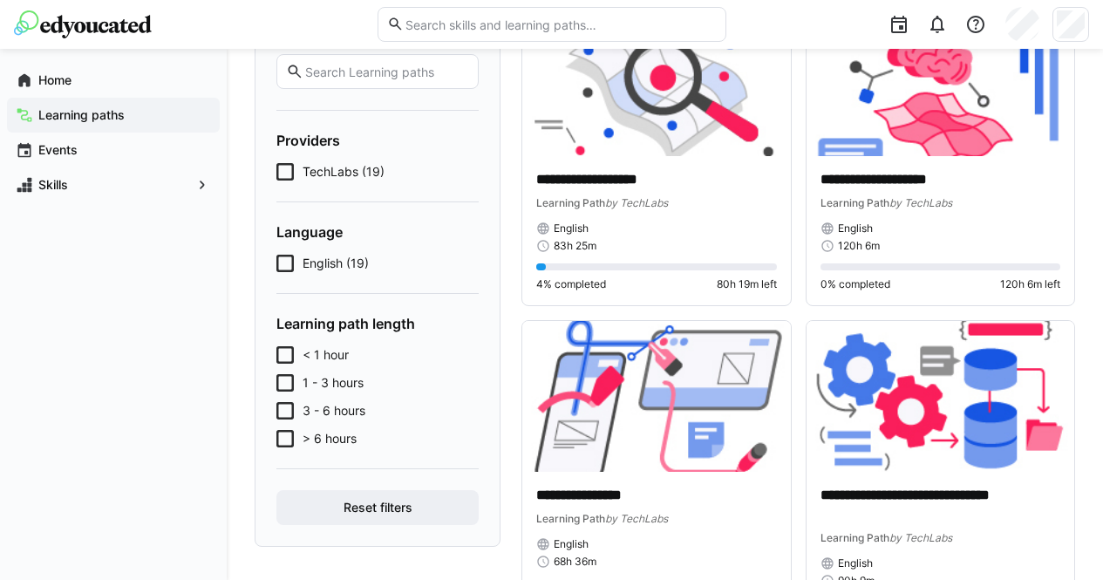
scroll to position [0, 0]
